Goal: Browse casually: Explore the website without a specific task or goal

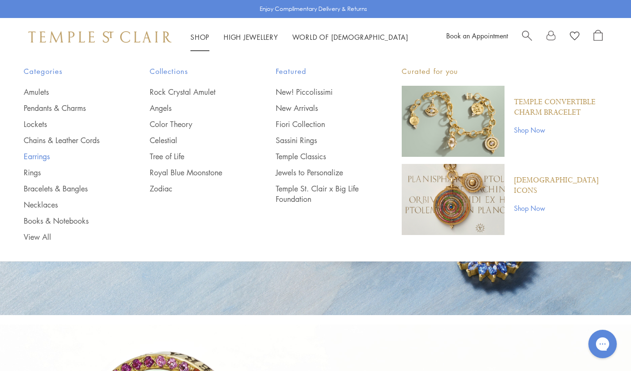
click at [46, 156] on link "Earrings" at bounding box center [68, 156] width 88 height 10
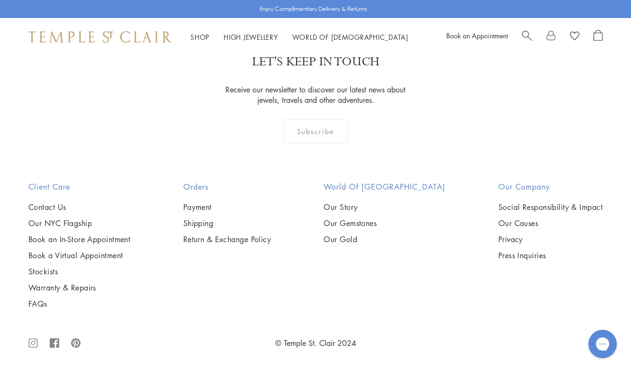
scroll to position [4258, 0]
click at [0, 0] on img at bounding box center [0, 0] width 0 height 0
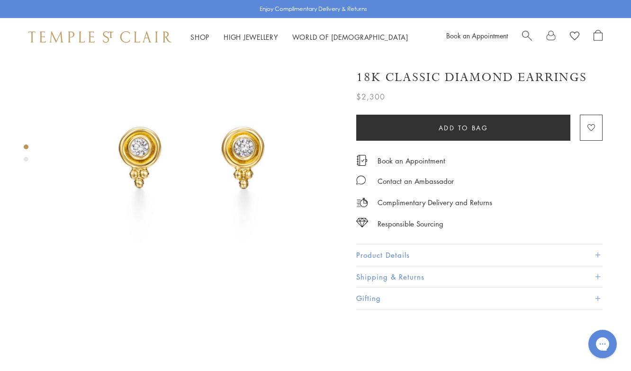
scroll to position [54, 0]
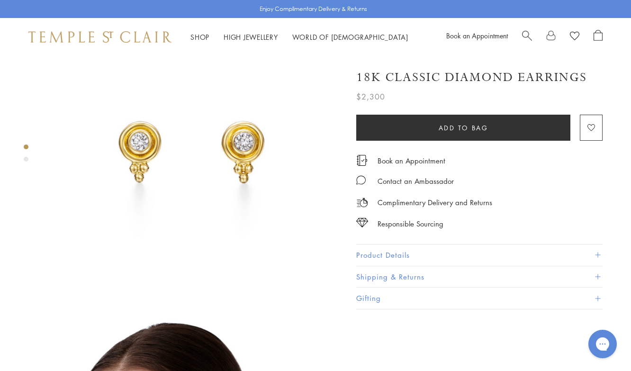
click at [601, 246] on button "Product Details" at bounding box center [479, 255] width 246 height 21
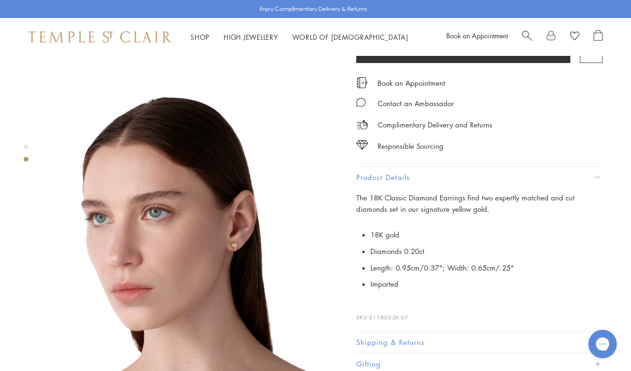
scroll to position [309, 0]
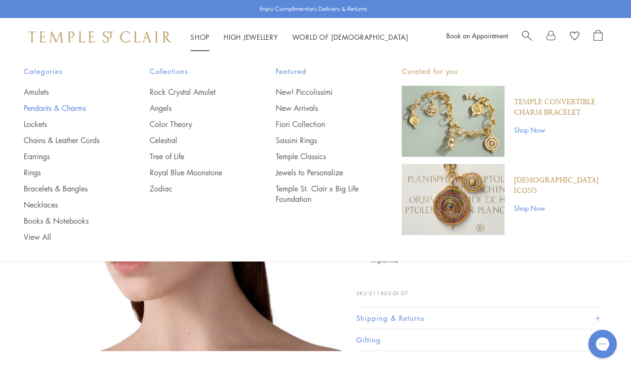
click at [47, 103] on link "Pendants & Charms" at bounding box center [68, 108] width 88 height 10
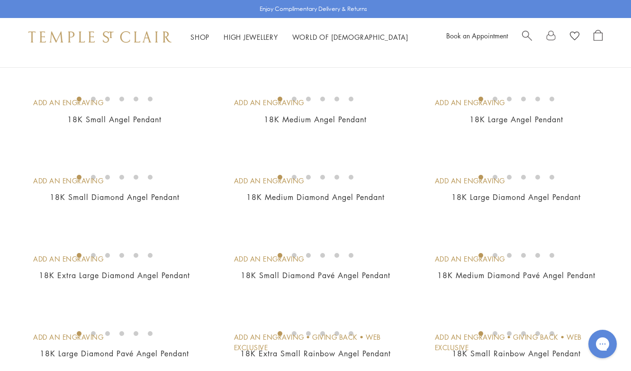
scroll to position [87, 0]
click at [0, 0] on img at bounding box center [0, 0] width 0 height 0
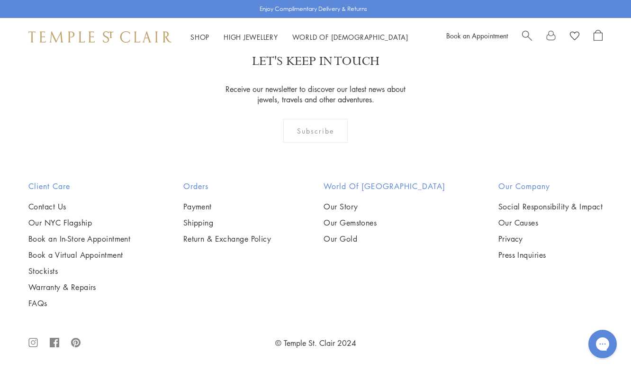
scroll to position [2263, 0]
click at [0, 0] on img at bounding box center [0, 0] width 0 height 0
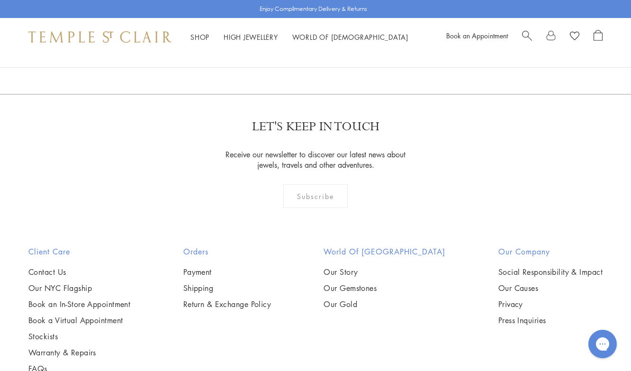
click at [0, 0] on img at bounding box center [0, 0] width 0 height 0
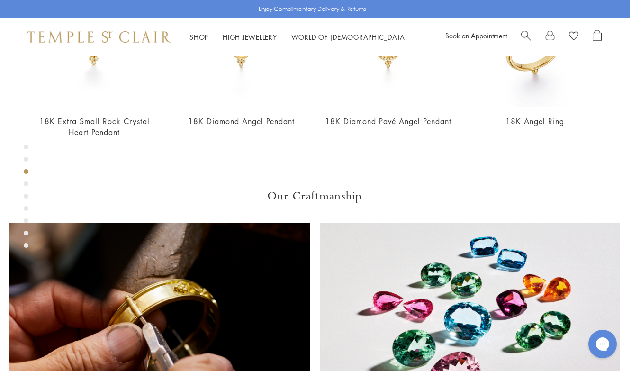
scroll to position [463, 1]
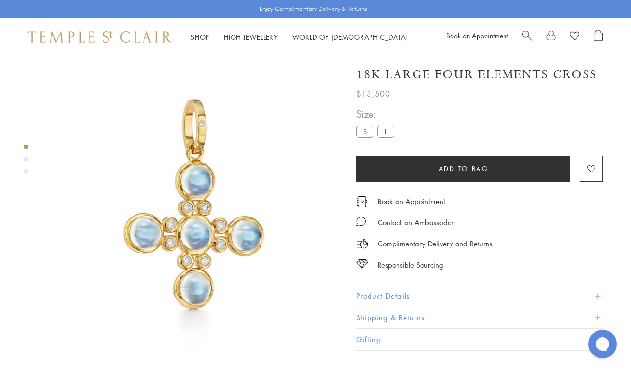
click at [26, 159] on div "Product gallery navigation" at bounding box center [26, 159] width 5 height 5
click at [26, 173] on div "Product gallery navigation" at bounding box center [26, 171] width 5 height 5
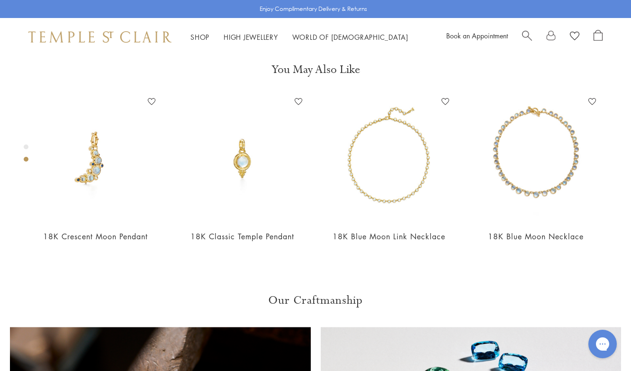
scroll to position [317, 0]
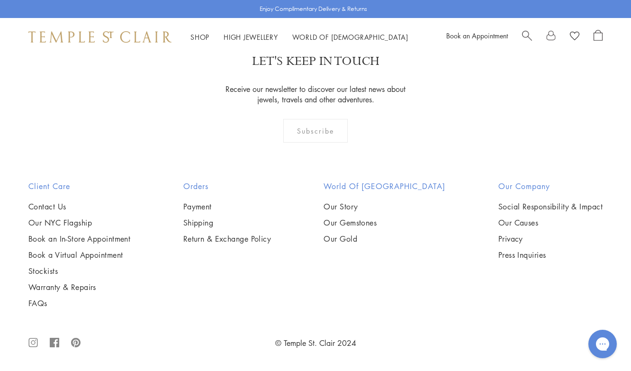
scroll to position [4985, 0]
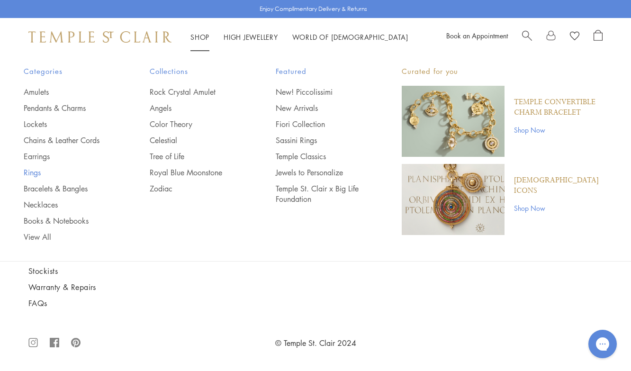
click at [36, 172] on link "Rings" at bounding box center [68, 172] width 88 height 10
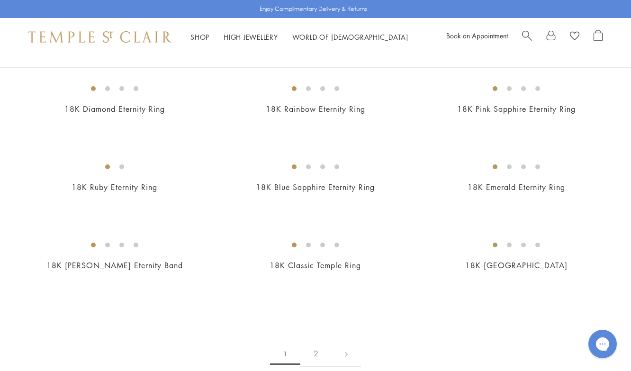
scroll to position [1112, 0]
click at [0, 0] on img at bounding box center [0, 0] width 0 height 0
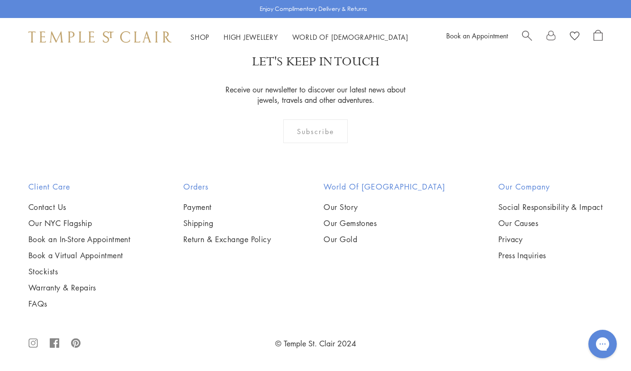
scroll to position [3028, 0]
click at [0, 0] on img at bounding box center [0, 0] width 0 height 0
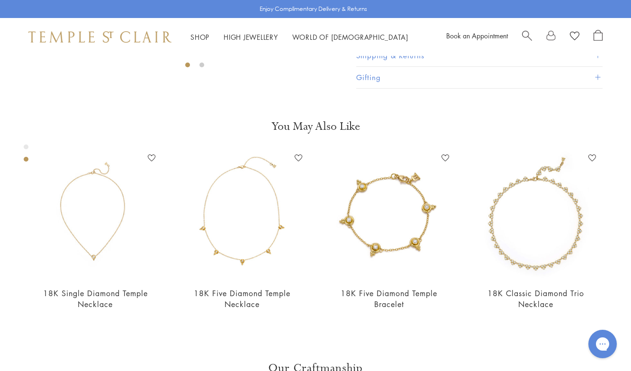
scroll to position [278, 0]
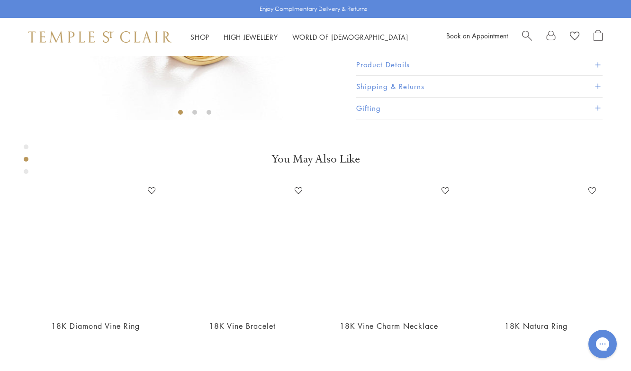
scroll to position [252, 0]
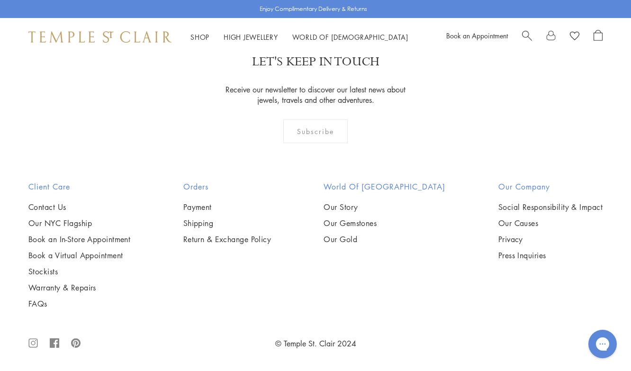
scroll to position [3816, 0]
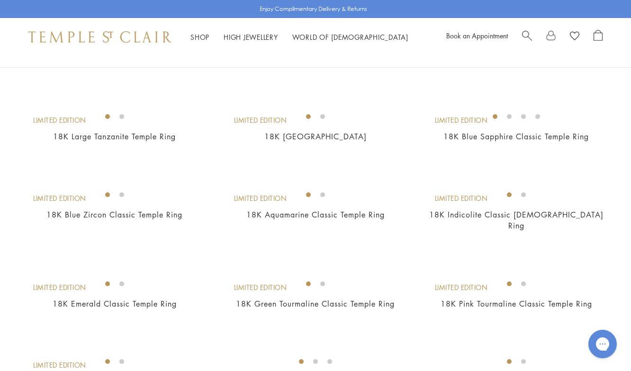
scroll to position [308, 0]
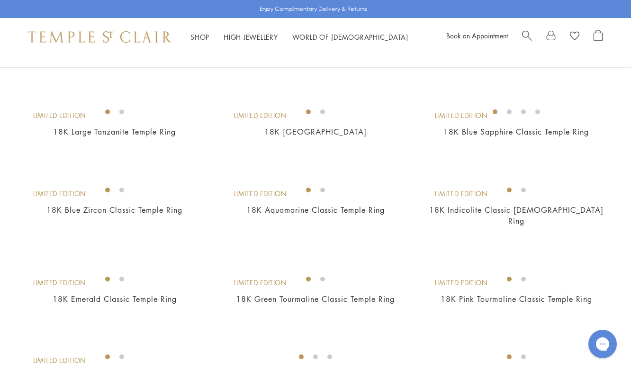
click at [0, 0] on img at bounding box center [0, 0] width 0 height 0
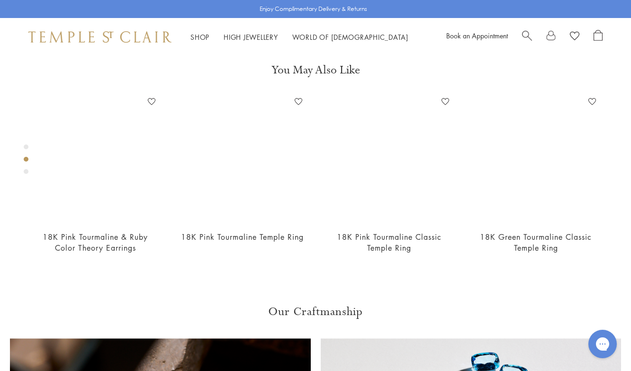
scroll to position [335, 0]
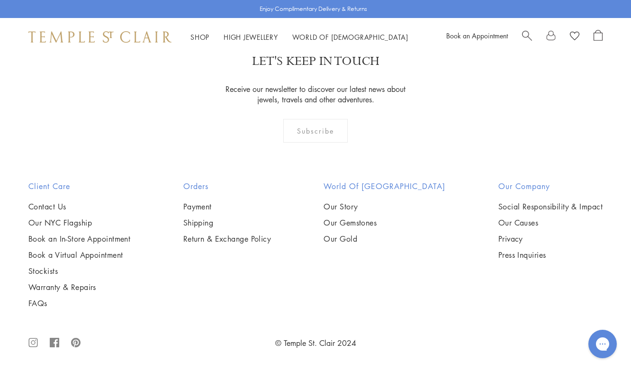
scroll to position [1551, 0]
click at [0, 0] on img at bounding box center [0, 0] width 0 height 0
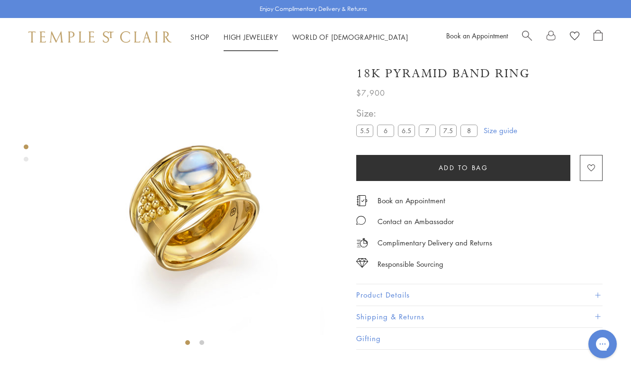
click at [248, 34] on link "High Jewellery High Jewellery" at bounding box center [251, 36] width 55 height 9
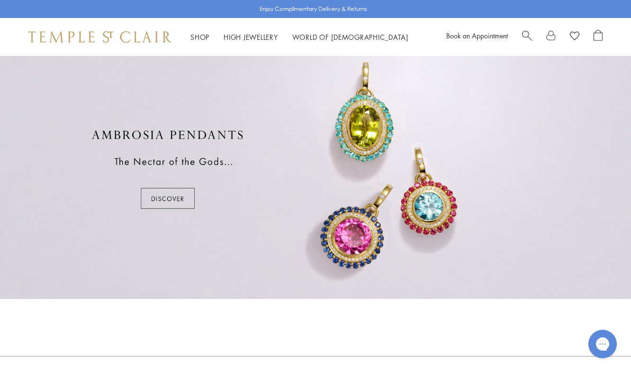
scroll to position [555, 0]
click at [435, 213] on div at bounding box center [315, 168] width 631 height 259
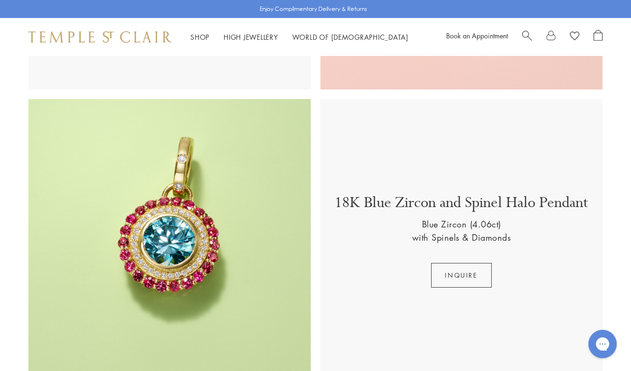
scroll to position [484, 0]
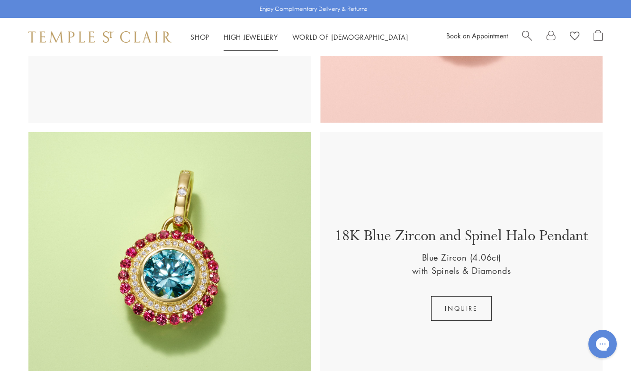
click at [251, 34] on link "High Jewellery High Jewellery" at bounding box center [251, 36] width 55 height 9
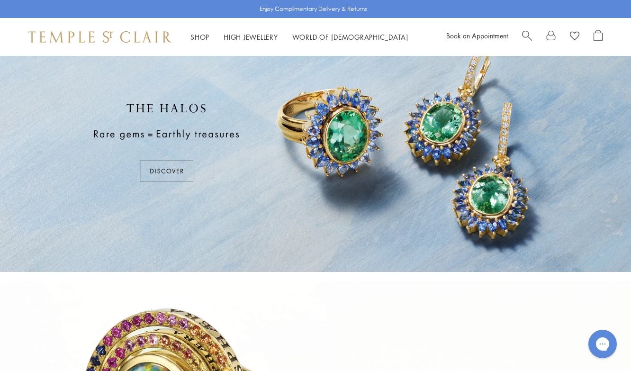
scroll to position [45, 0]
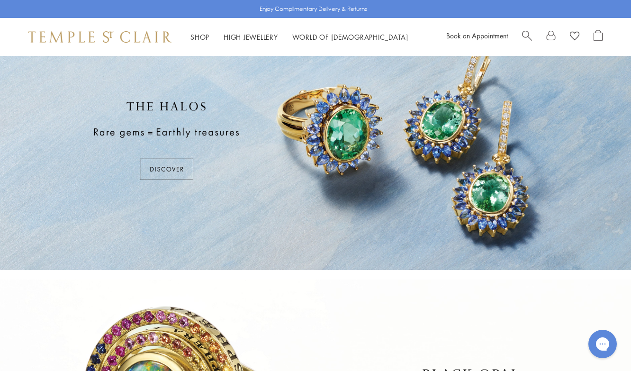
click at [172, 167] on div at bounding box center [315, 140] width 631 height 259
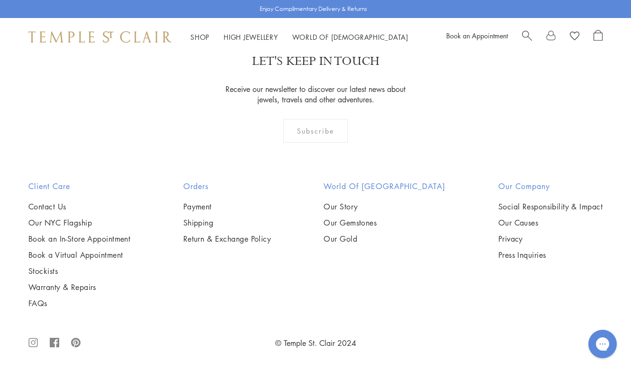
scroll to position [1512, 0]
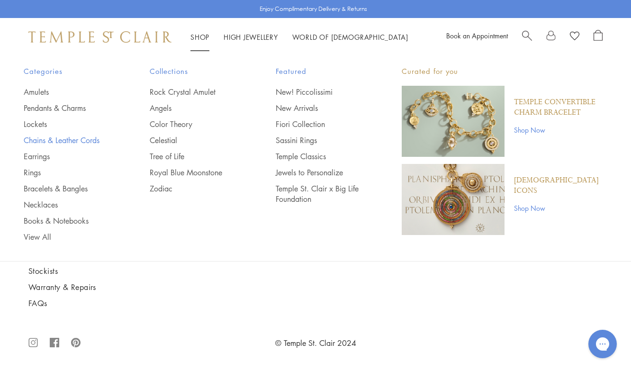
click at [77, 139] on link "Chains & Leather Cords" at bounding box center [68, 140] width 88 height 10
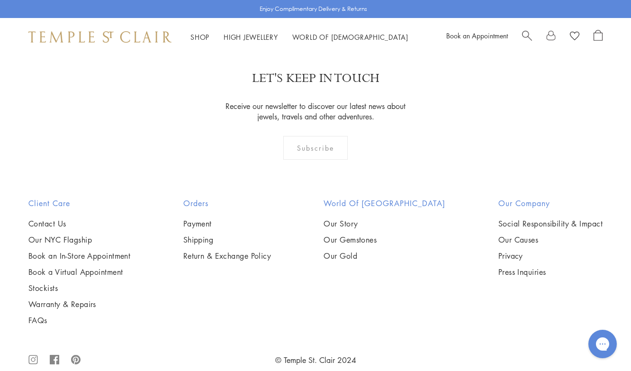
scroll to position [755, 0]
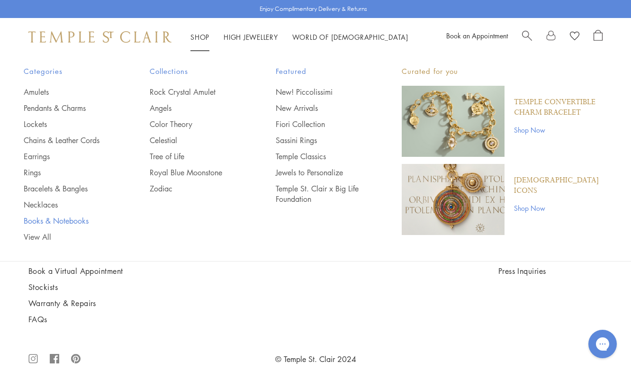
click at [59, 219] on link "Books & Notebooks" at bounding box center [68, 221] width 88 height 10
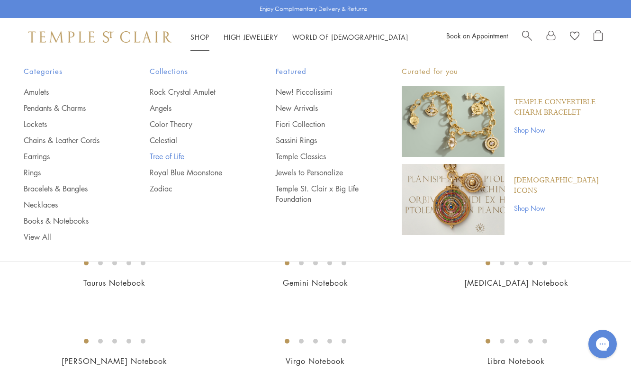
click at [163, 153] on link "Tree of Life" at bounding box center [194, 156] width 88 height 10
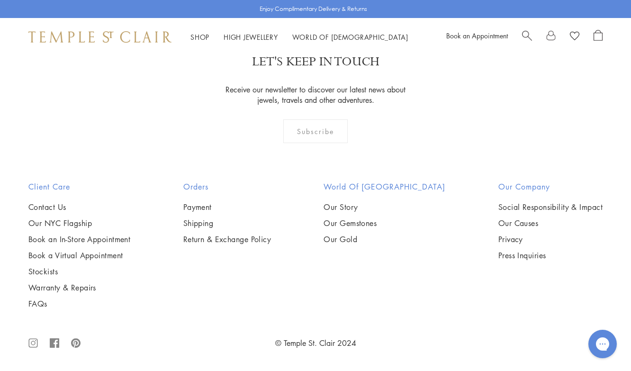
scroll to position [2182, 0]
click at [0, 0] on img at bounding box center [0, 0] width 0 height 0
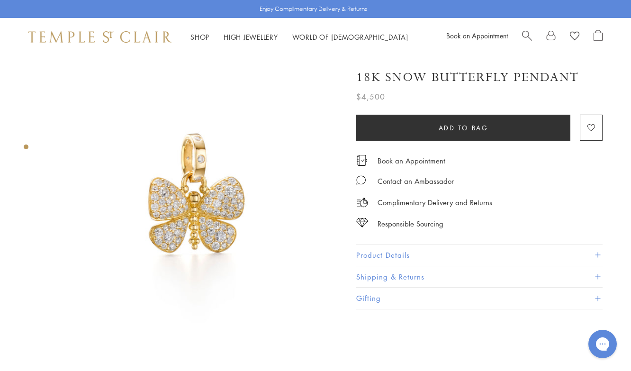
click at [179, 188] on img at bounding box center [194, 203] width 295 height 295
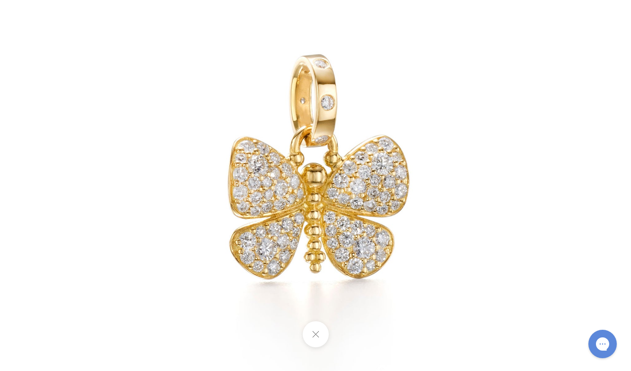
click at [179, 188] on img at bounding box center [315, 186] width 555 height 555
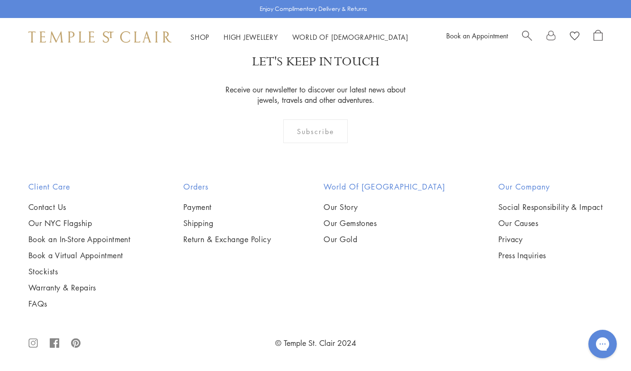
scroll to position [4986, 0]
